Goal: Information Seeking & Learning: Learn about a topic

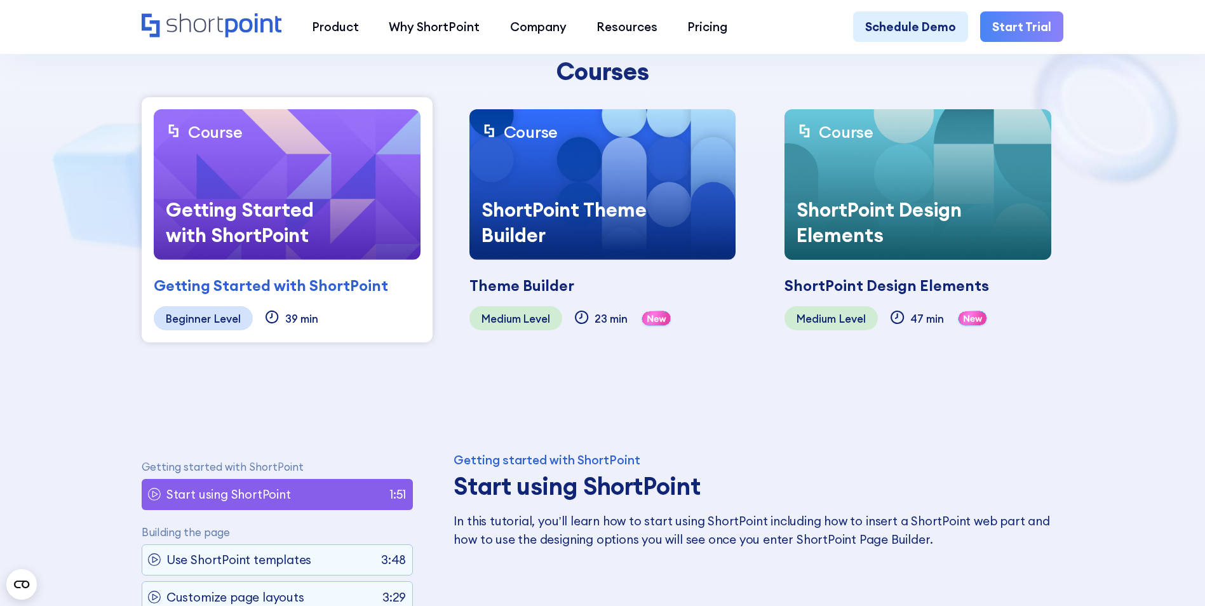
scroll to position [381, 0]
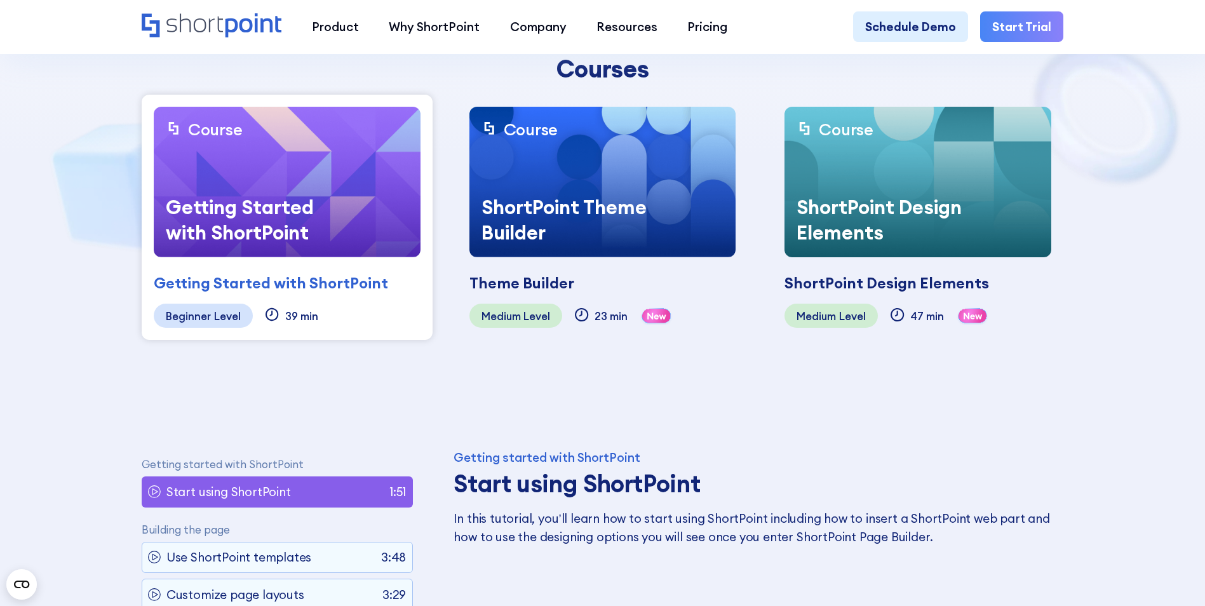
click at [215, 283] on div "Getting Started with ShortPoint" at bounding box center [271, 283] width 234 height 23
click at [214, 315] on div "Level" at bounding box center [227, 316] width 27 height 12
click at [255, 210] on div "Getting Started with ShortPoint" at bounding box center [249, 219] width 190 height 75
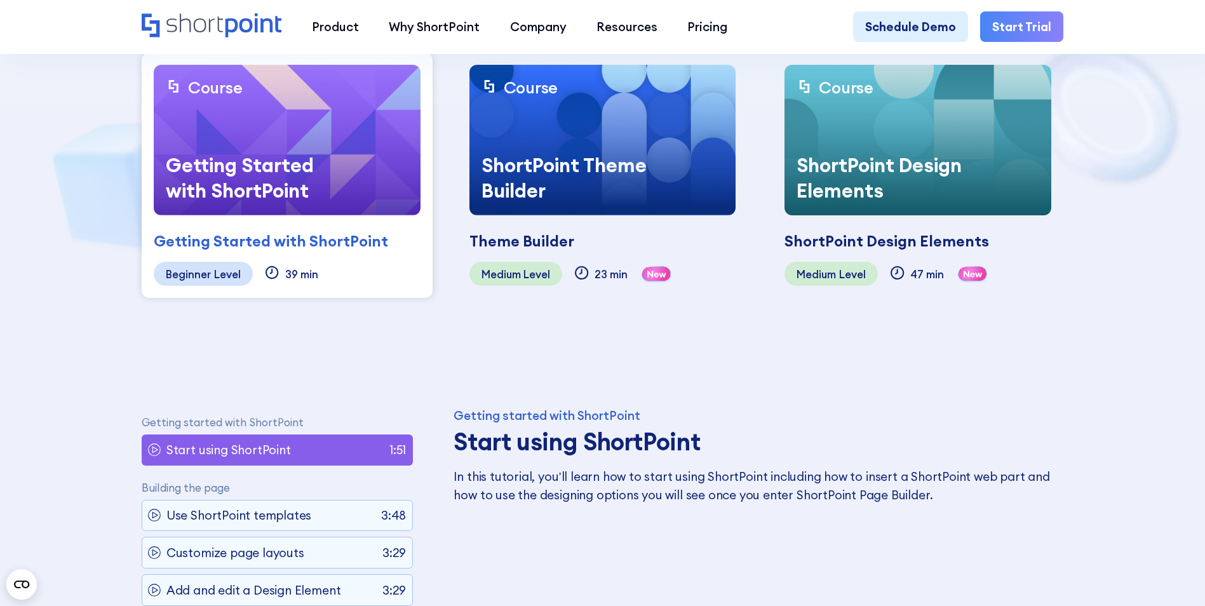
scroll to position [508, 0]
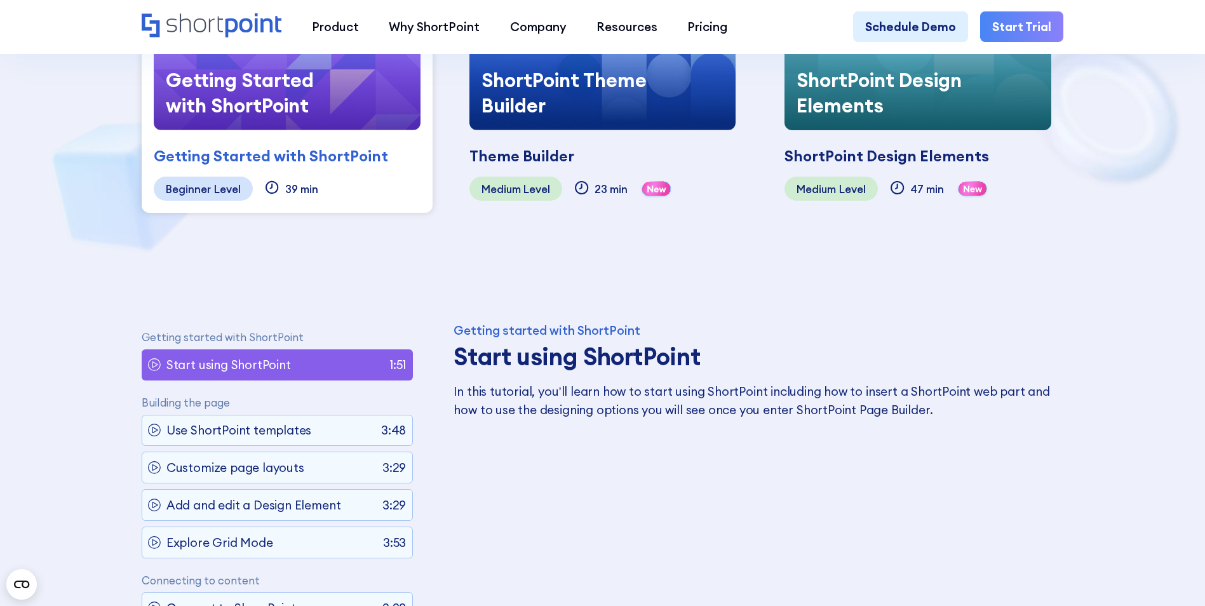
click at [292, 104] on div "Getting Started with ShortPoint" at bounding box center [249, 92] width 190 height 75
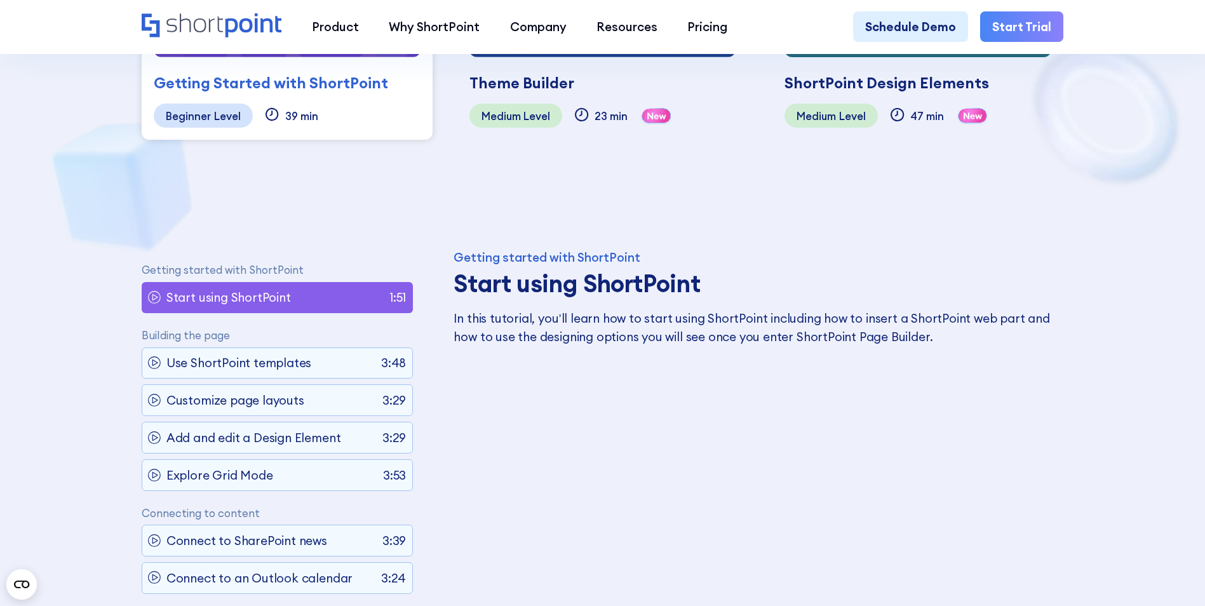
scroll to position [445, 0]
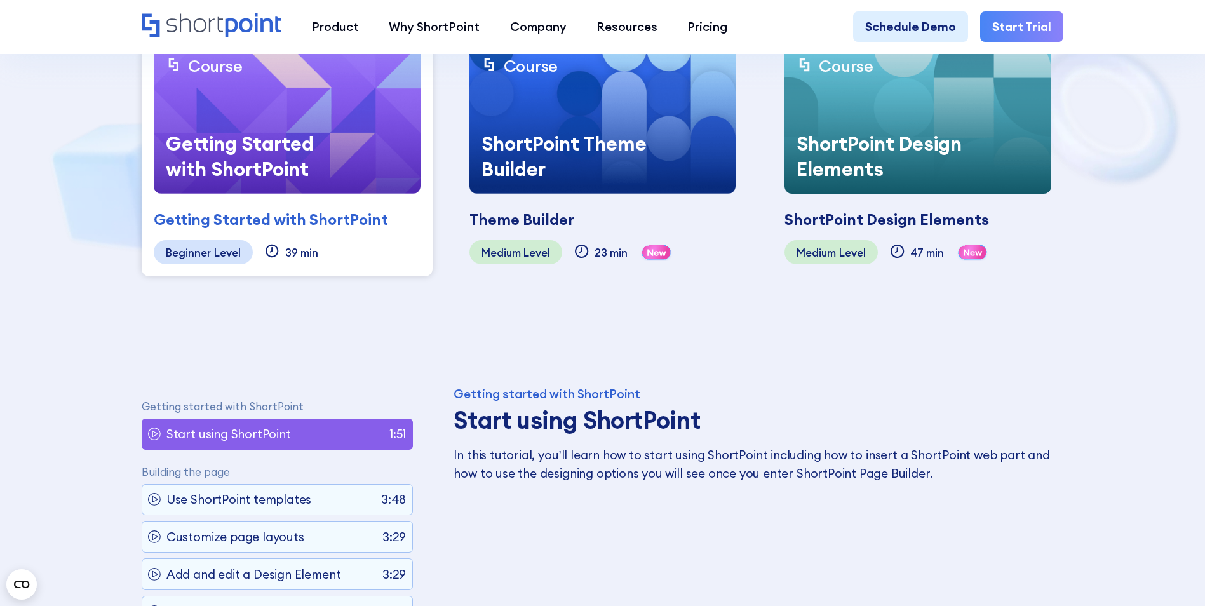
click at [286, 248] on div "39 min" at bounding box center [301, 252] width 33 height 12
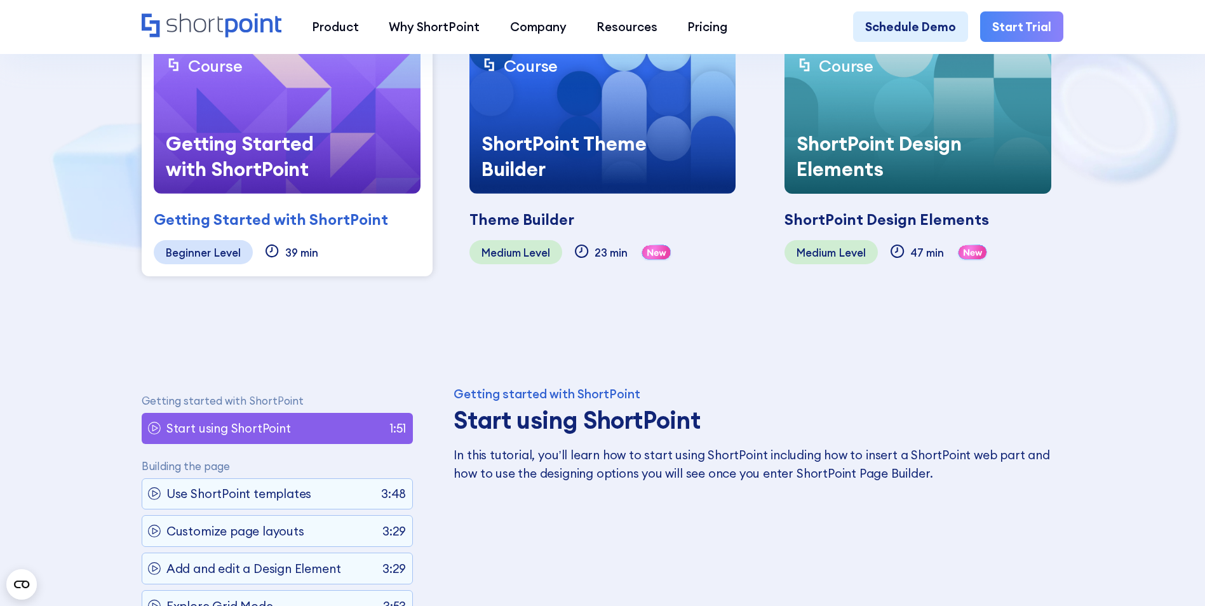
click at [236, 252] on div "Level" at bounding box center [227, 252] width 27 height 12
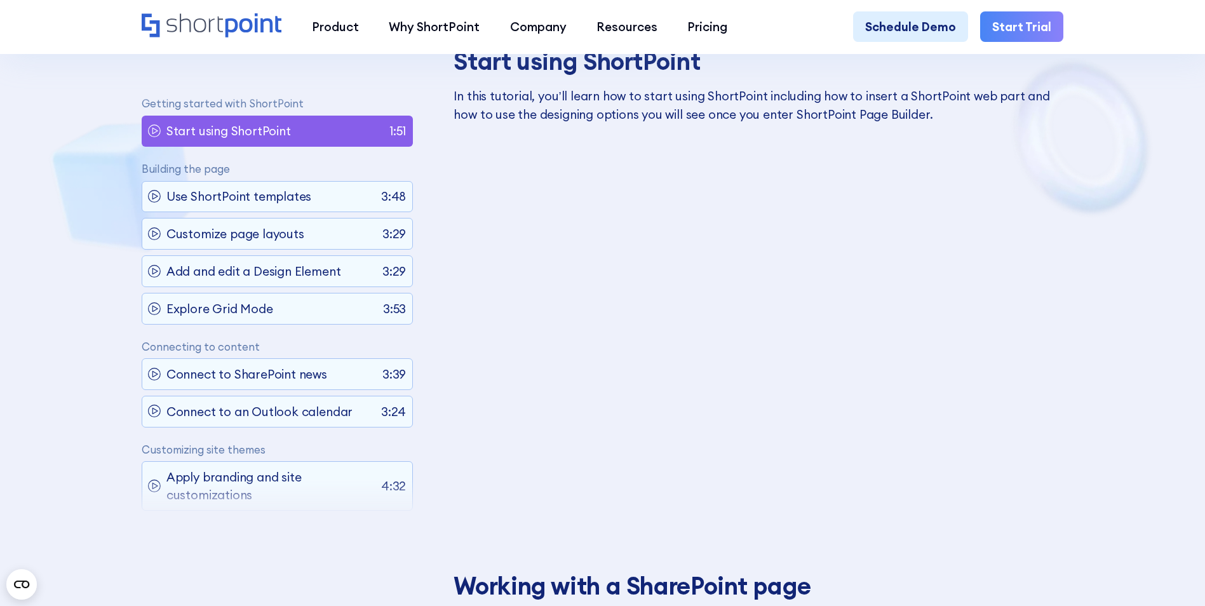
scroll to position [826, 0]
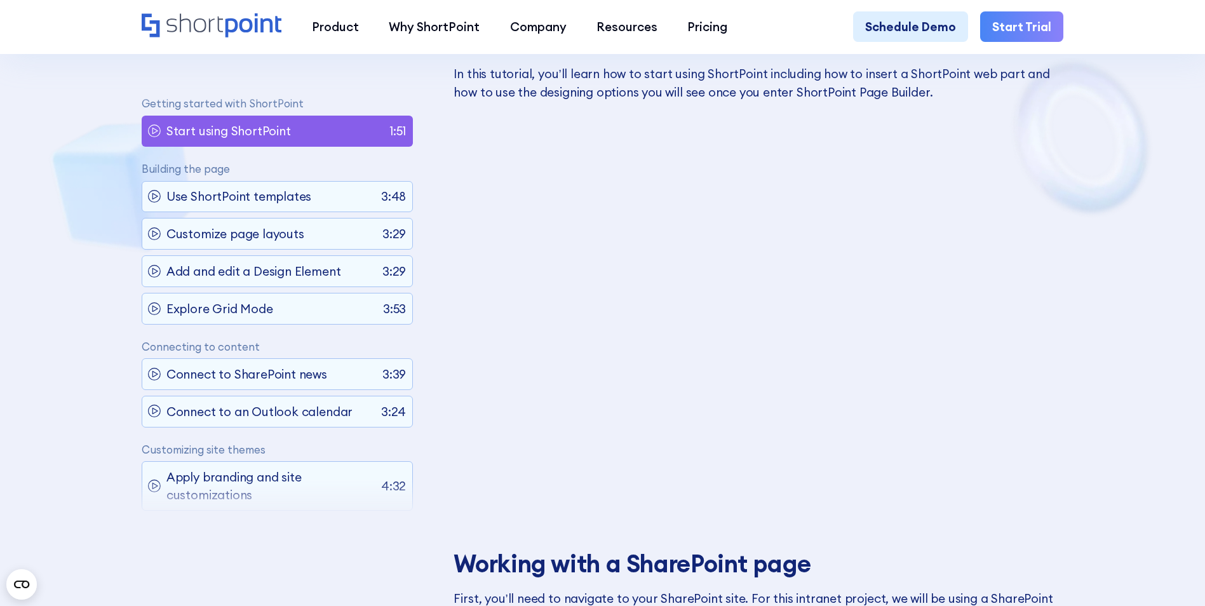
click at [153, 130] on icon at bounding box center [155, 131] width 5 height 6
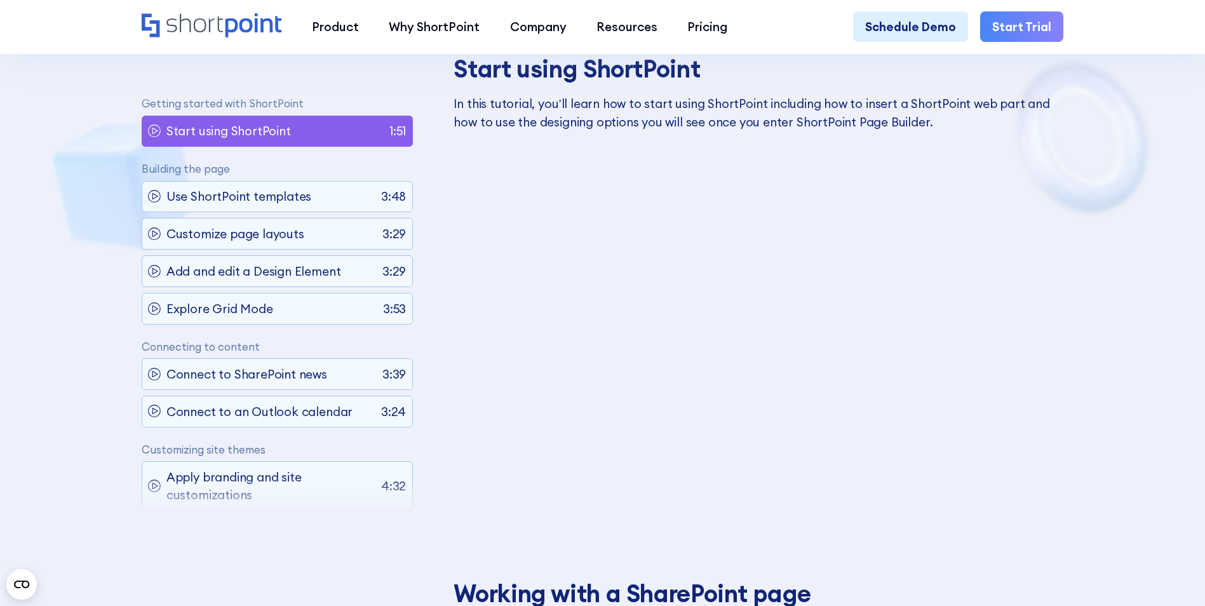
scroll to position [818, 0]
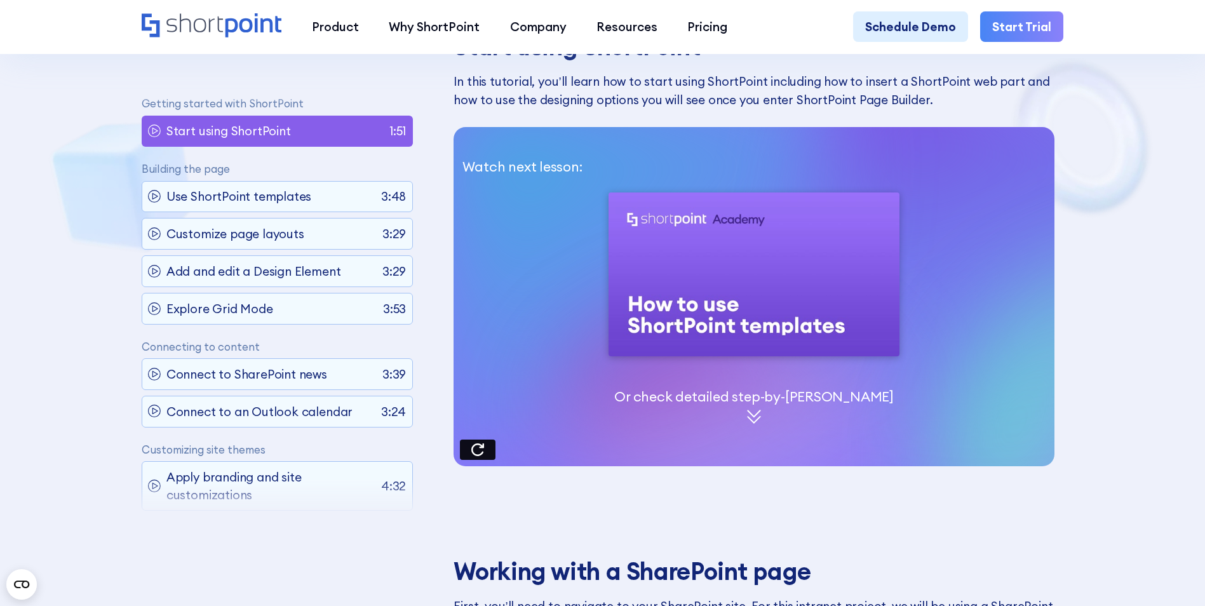
click at [639, 350] on img at bounding box center [755, 274] width 292 height 164
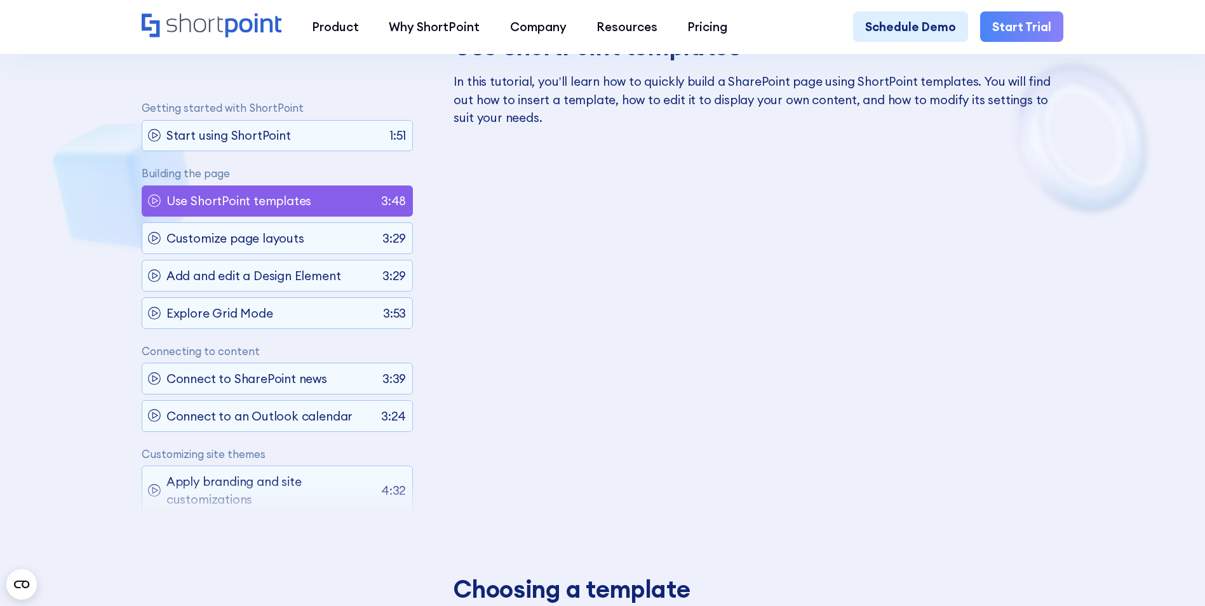
scroll to position [0, 0]
click at [294, 201] on p "Use ShortPoint templates" at bounding box center [238, 202] width 145 height 18
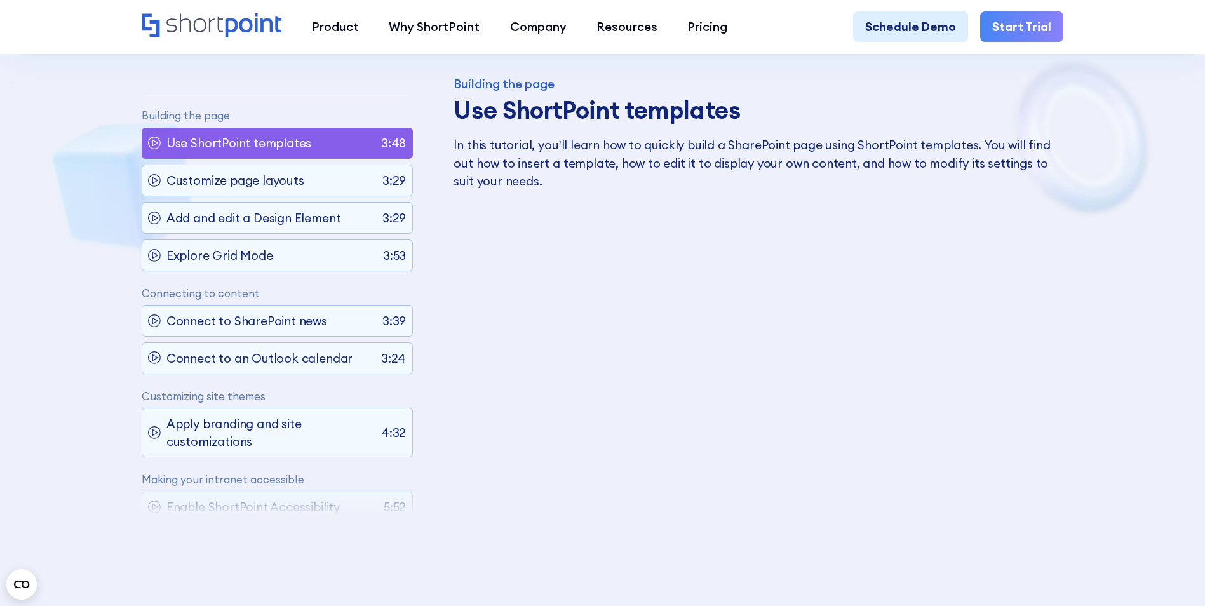
scroll to position [818, 0]
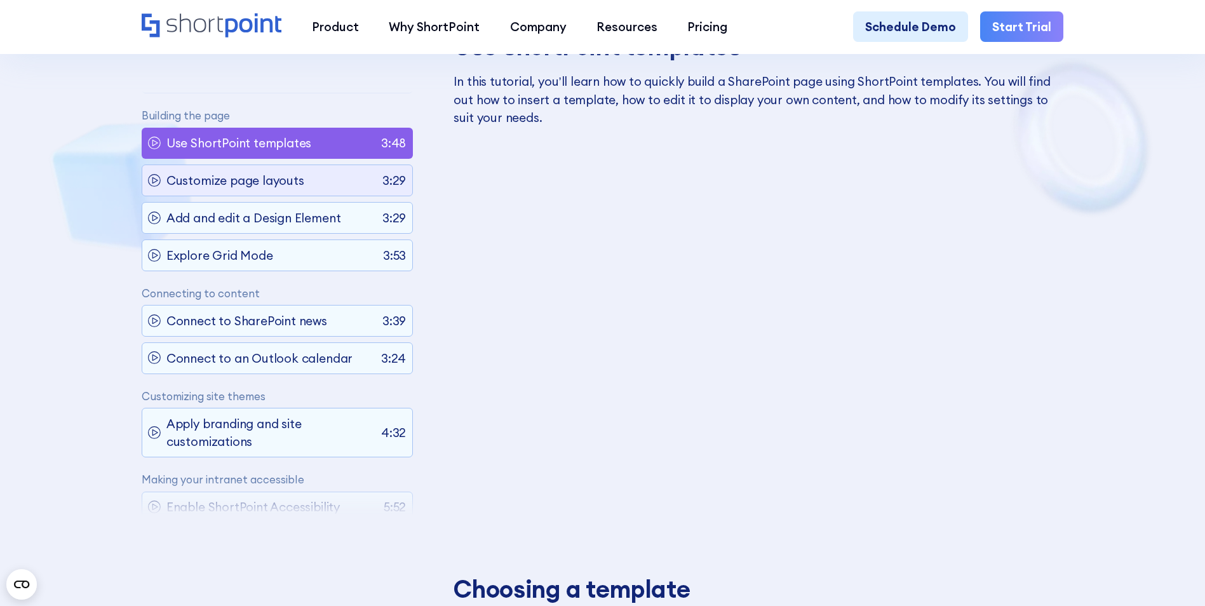
click at [301, 180] on div "Customize page layouts 3:29" at bounding box center [277, 180] width 271 height 31
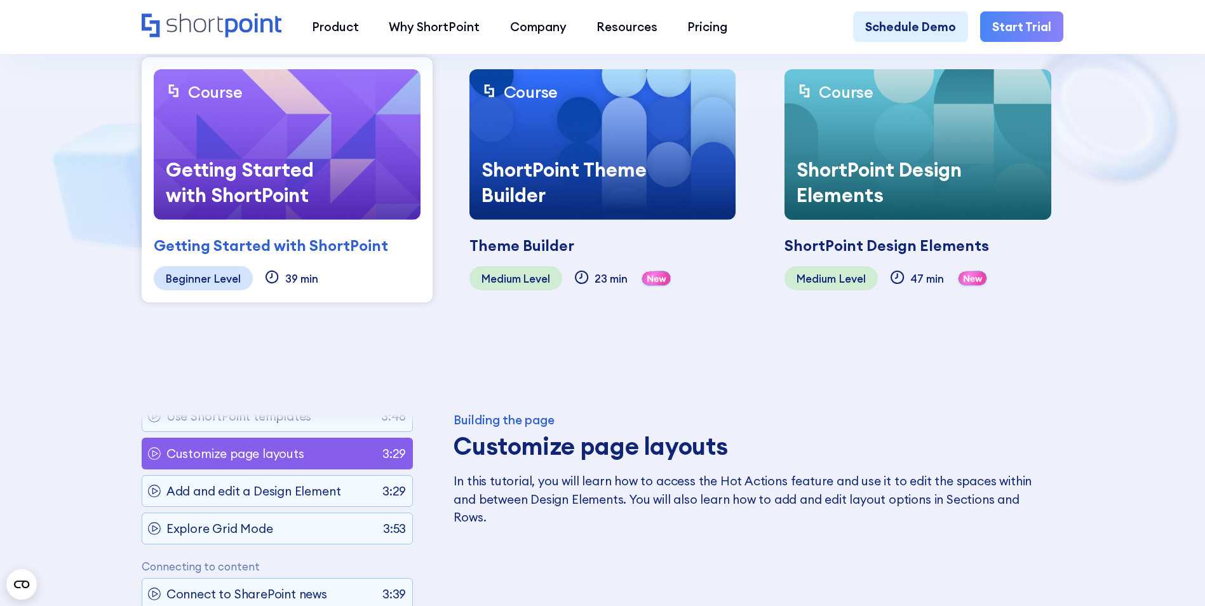
scroll to position [564, 0]
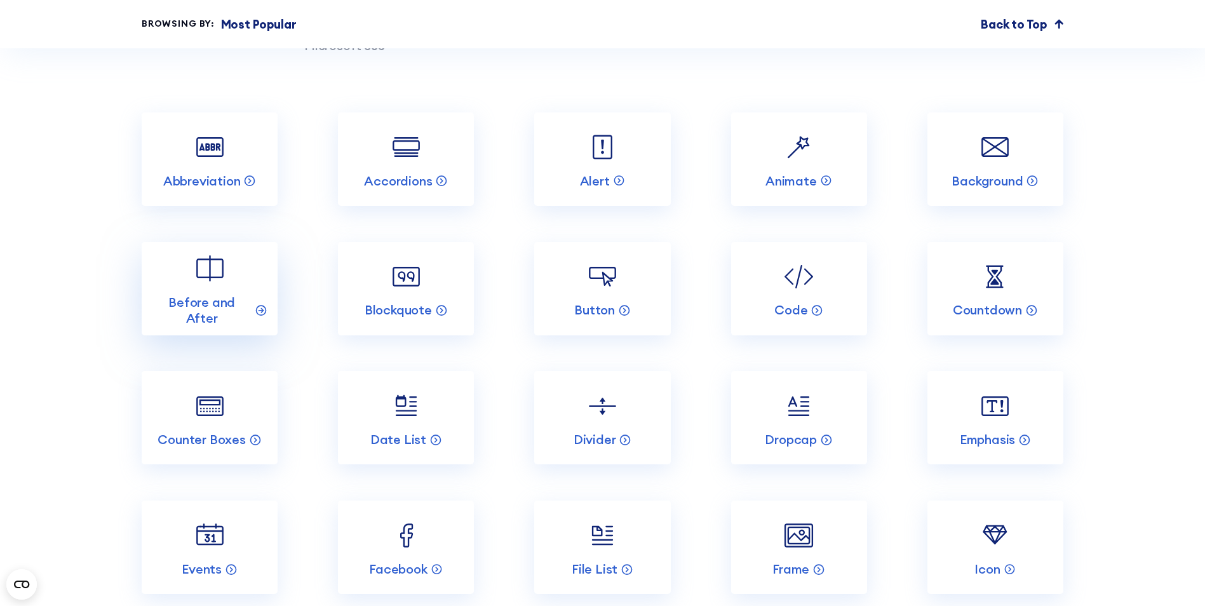
scroll to position [1633, 0]
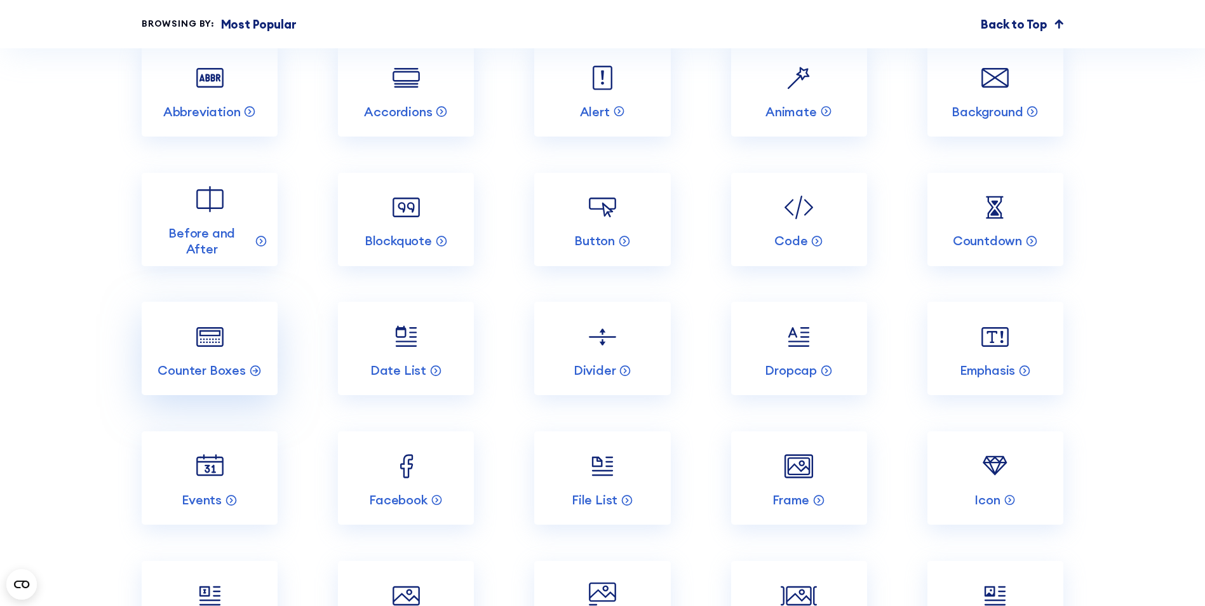
click at [201, 355] on img at bounding box center [210, 337] width 36 height 36
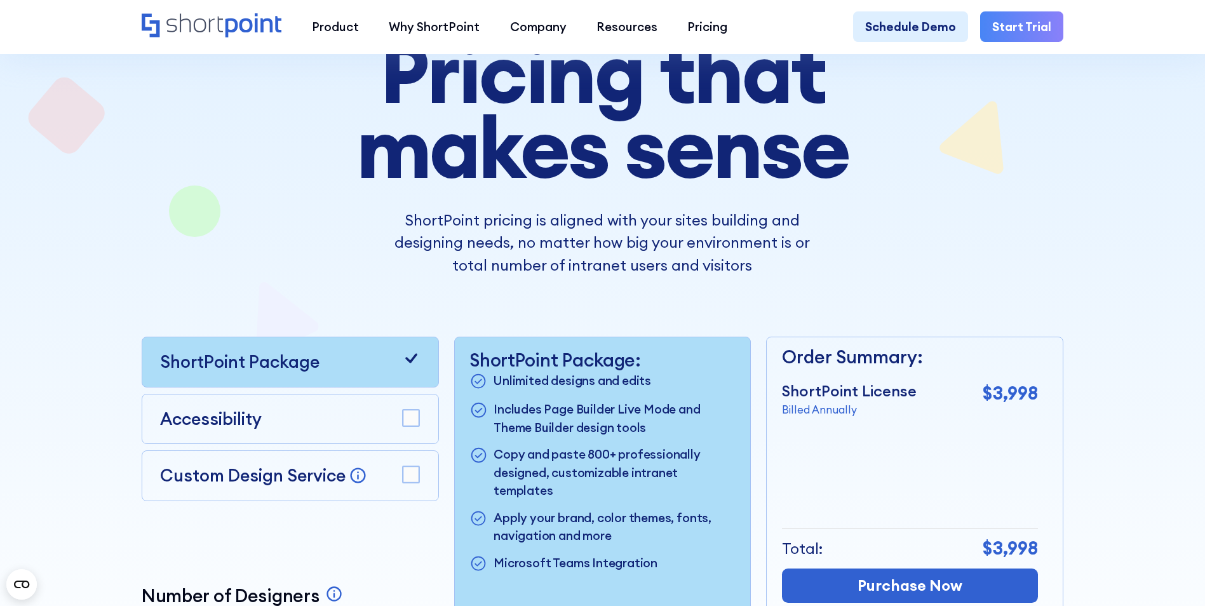
scroll to position [127, 0]
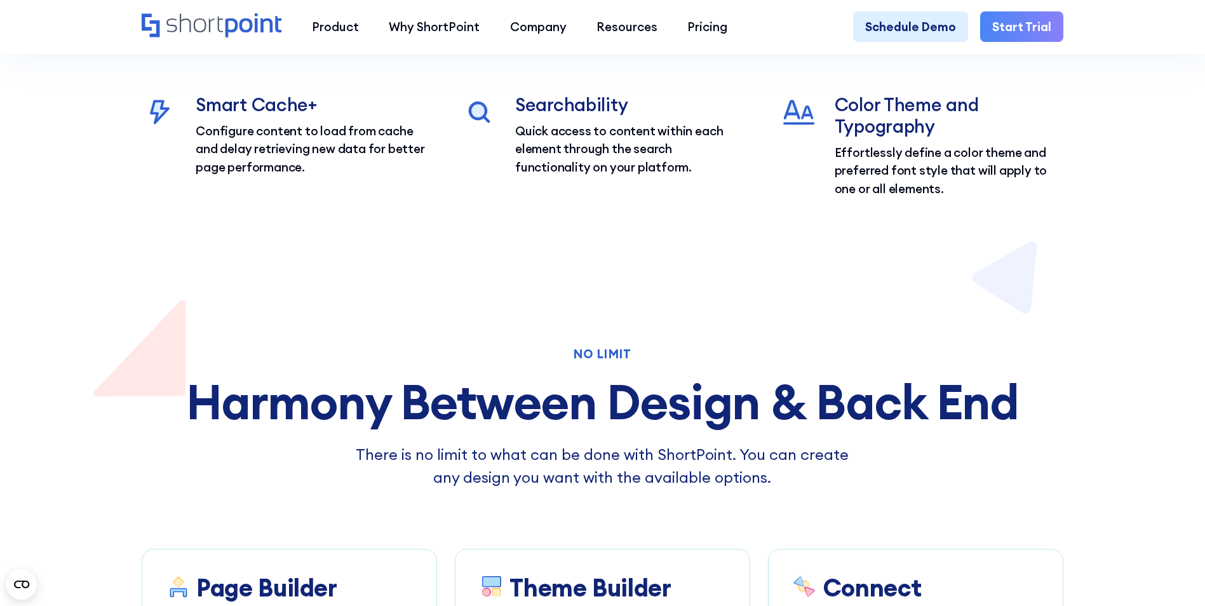
scroll to position [2414, 0]
